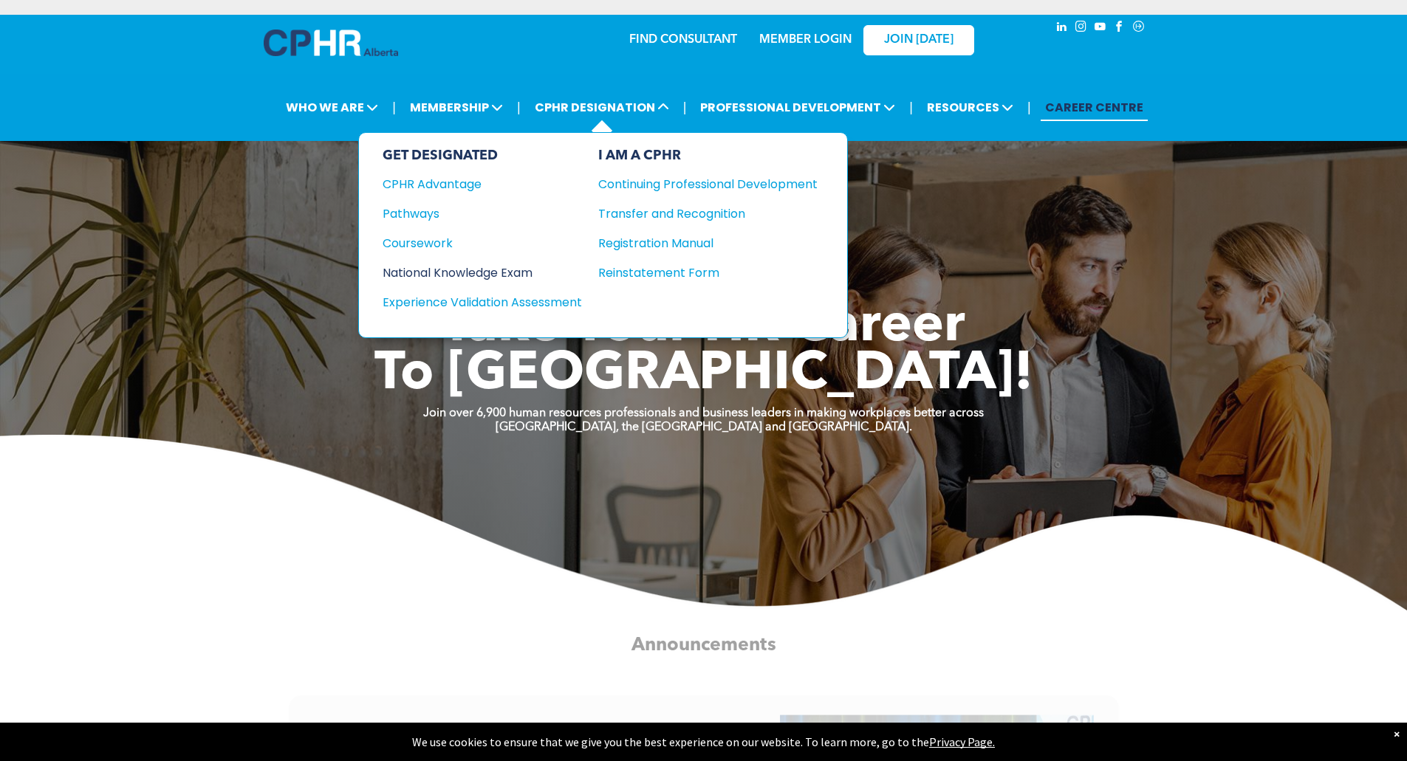
click at [531, 267] on div "National Knowledge Exam" at bounding box center [471, 273] width 179 height 18
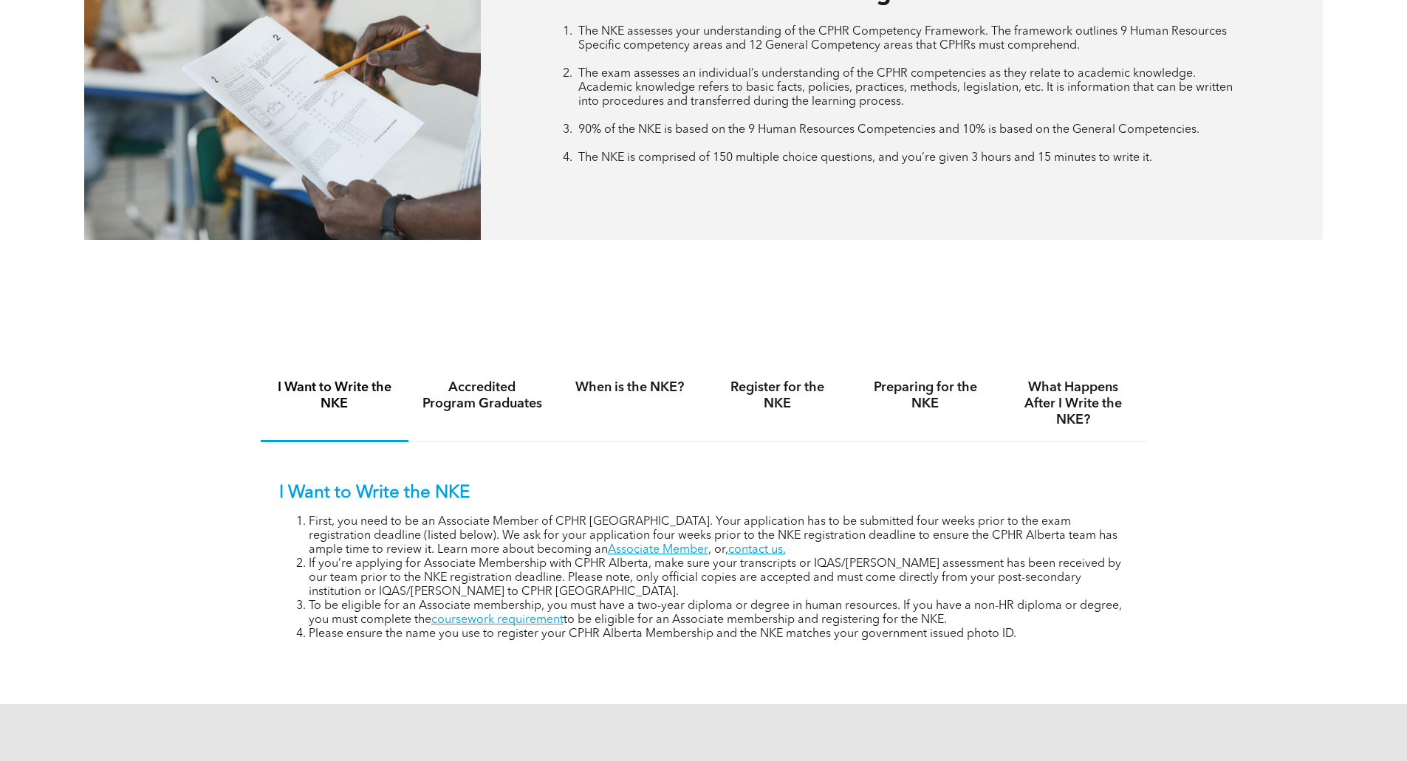
scroll to position [738, 0]
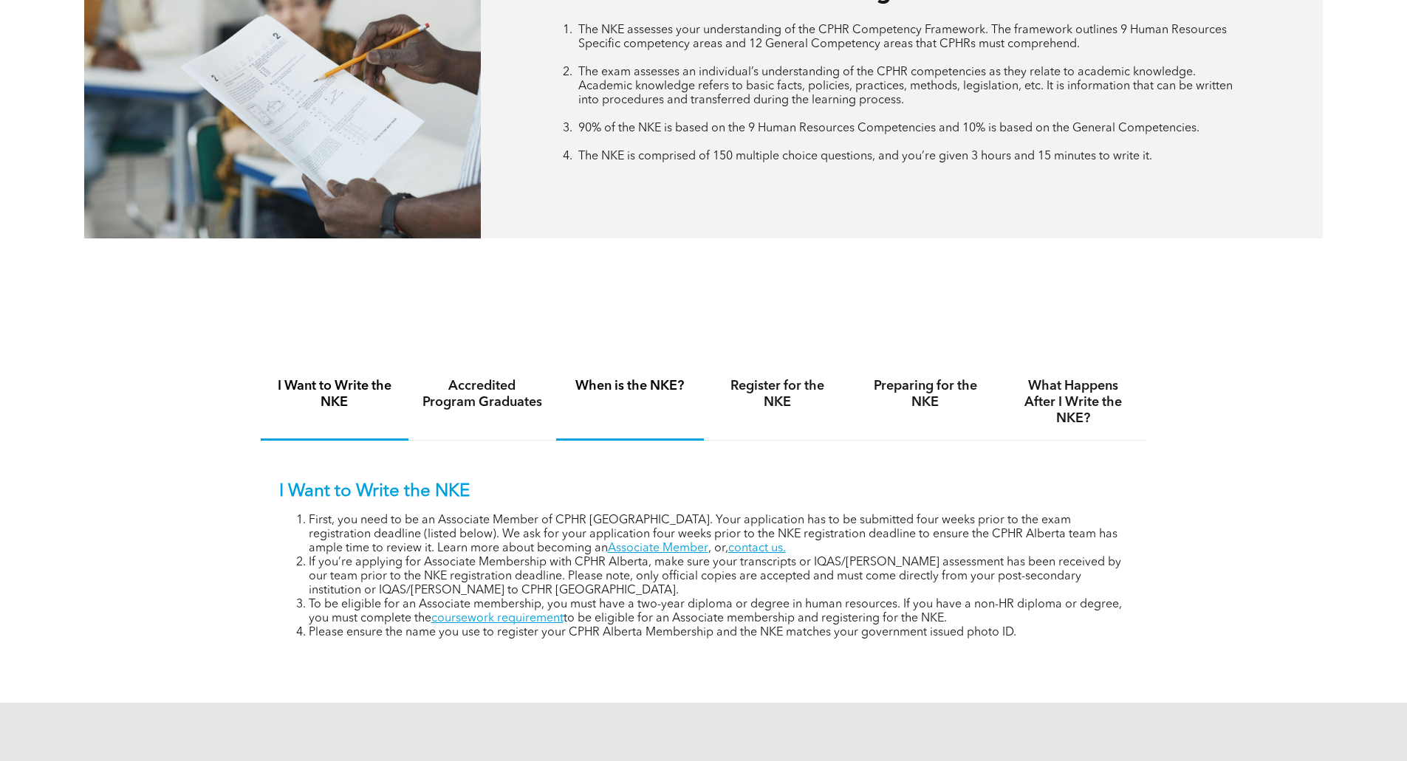
click at [631, 380] on h4 "When is the NKE?" at bounding box center [629, 386] width 121 height 16
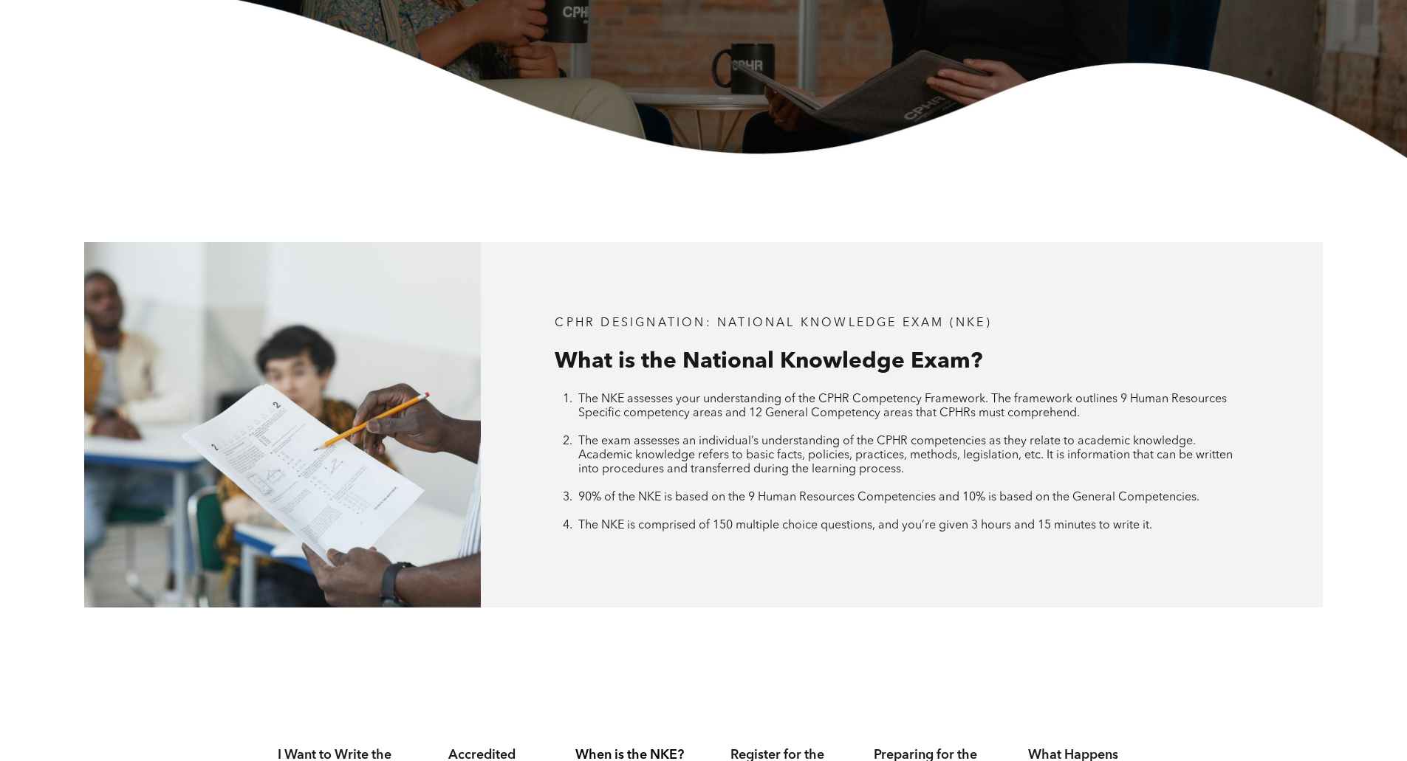
scroll to position [0, 0]
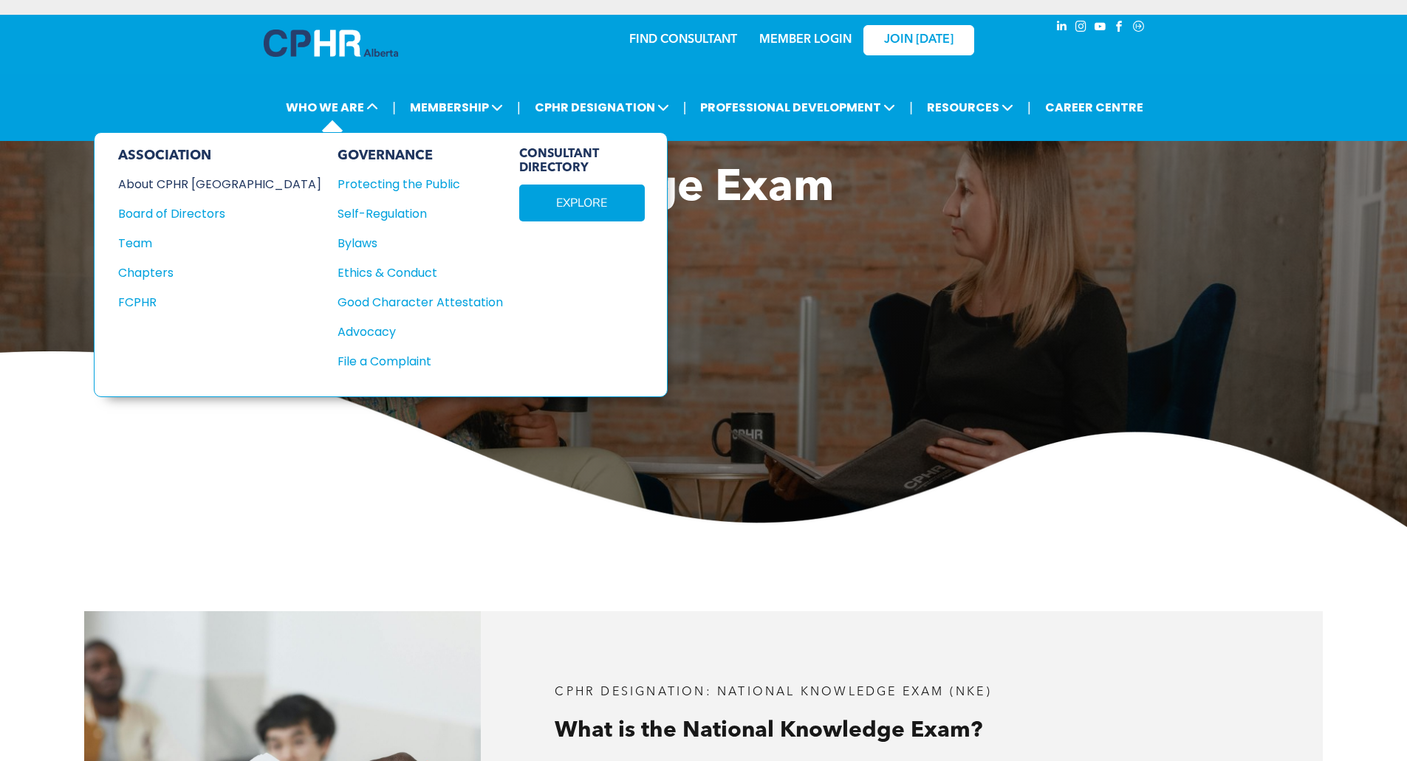
click at [191, 183] on div "About CPHR [GEOGRAPHIC_DATA]" at bounding box center [209, 184] width 183 height 18
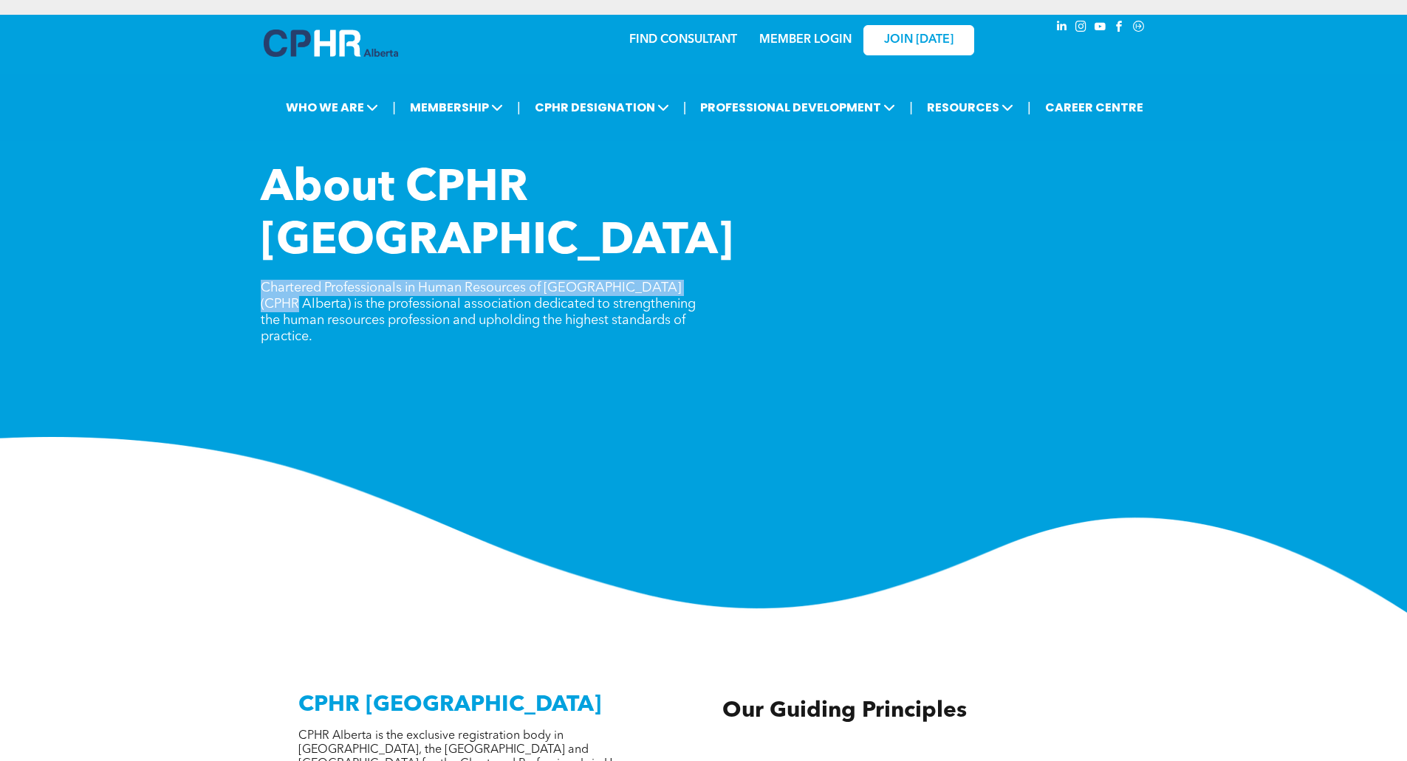
drag, startPoint x: 260, startPoint y: 236, endPoint x: 690, endPoint y: 239, distance: 429.7
click at [690, 281] on span "Chartered Professionals in Human Resources of [GEOGRAPHIC_DATA] (CPHR Alberta) …" at bounding box center [478, 312] width 435 height 62
copy span "Chartered Professionals in Human Resources of [GEOGRAPHIC_DATA] (CPHR [GEOGRAPH…"
